Goal: Navigation & Orientation: Find specific page/section

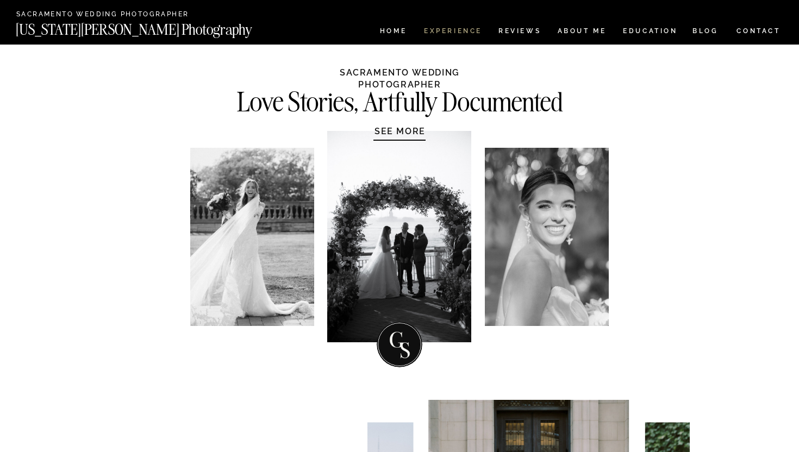
click at [458, 35] on nav "Experience" at bounding box center [452, 32] width 57 height 9
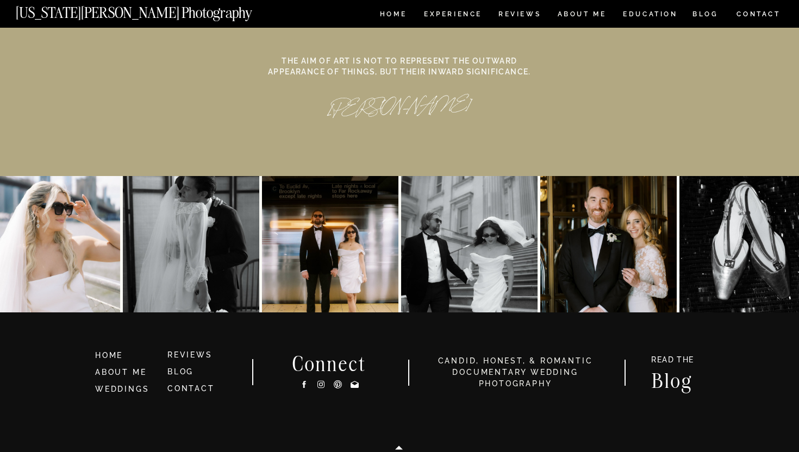
scroll to position [5054, 0]
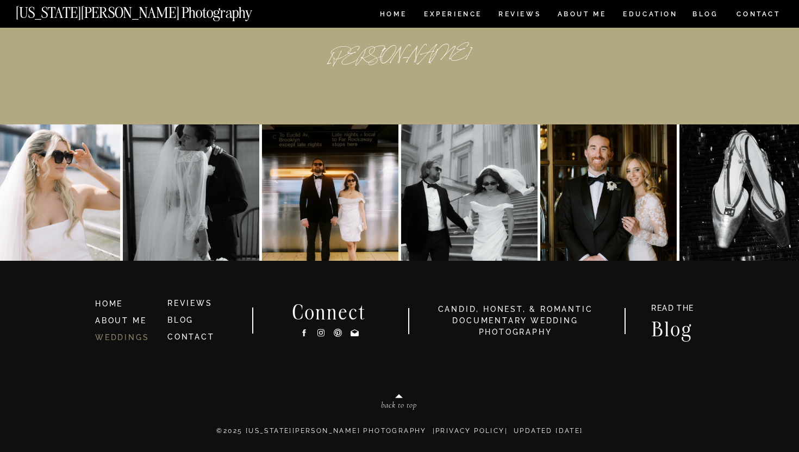
click at [109, 340] on link "WEDDINGS" at bounding box center [122, 337] width 54 height 9
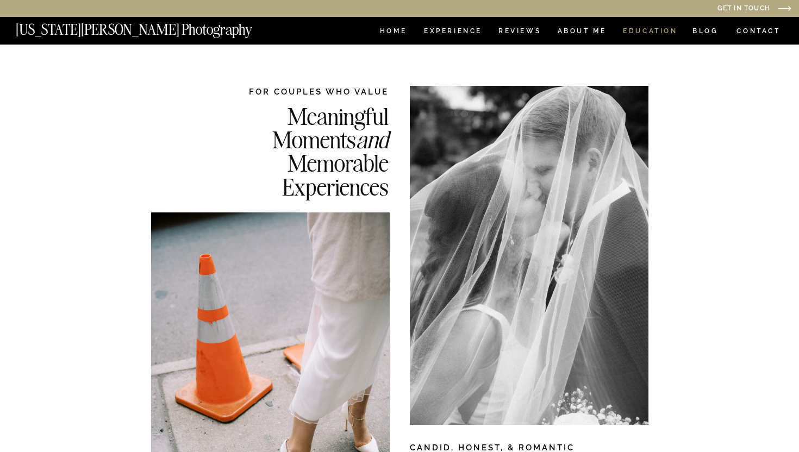
click at [647, 28] on nav "EDUCATION" at bounding box center [650, 32] width 57 height 9
